Goal: Transaction & Acquisition: Purchase product/service

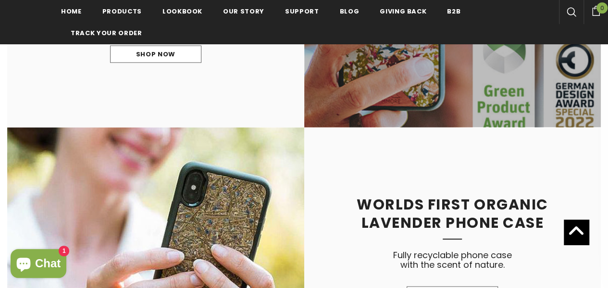
scroll to position [645, 0]
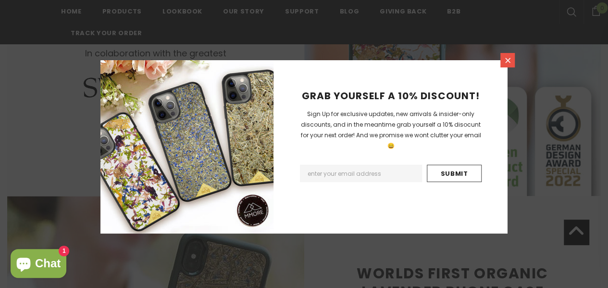
click at [506, 64] on link at bounding box center [508, 60] width 14 height 14
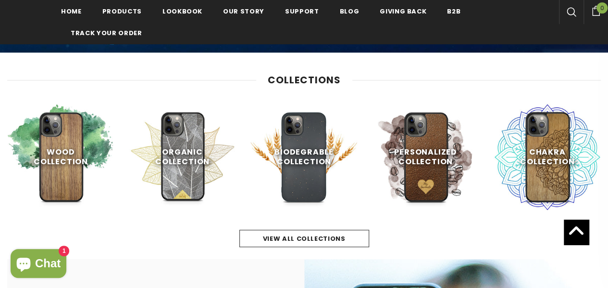
scroll to position [340, 0]
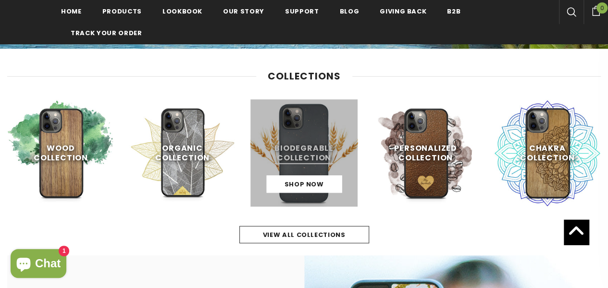
click at [296, 121] on link at bounding box center [304, 152] width 107 height 107
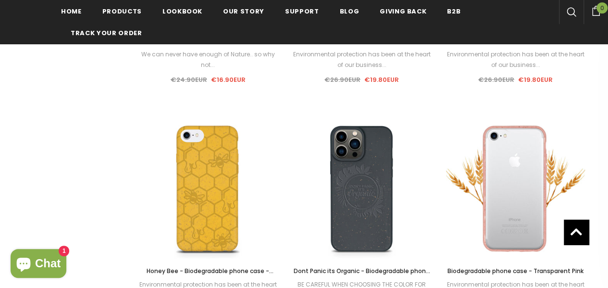
scroll to position [1057, 0]
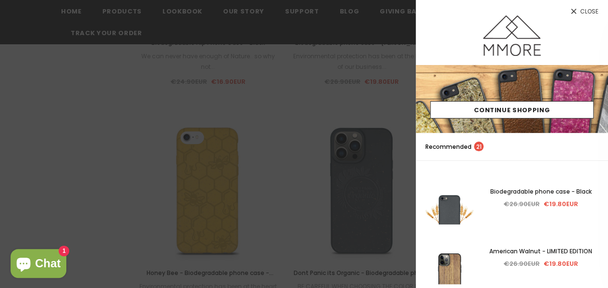
click at [380, 110] on div at bounding box center [304, 144] width 608 height 288
click at [580, 8] on link "Close" at bounding box center [512, 7] width 192 height 15
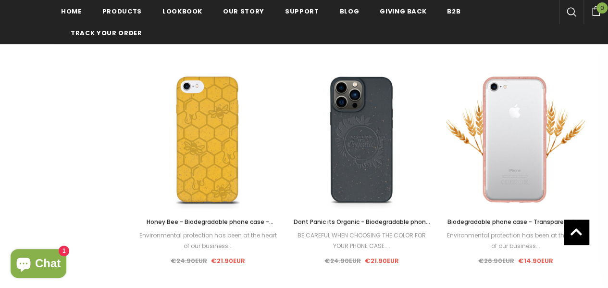
scroll to position [1109, 0]
